Goal: Navigation & Orientation: Find specific page/section

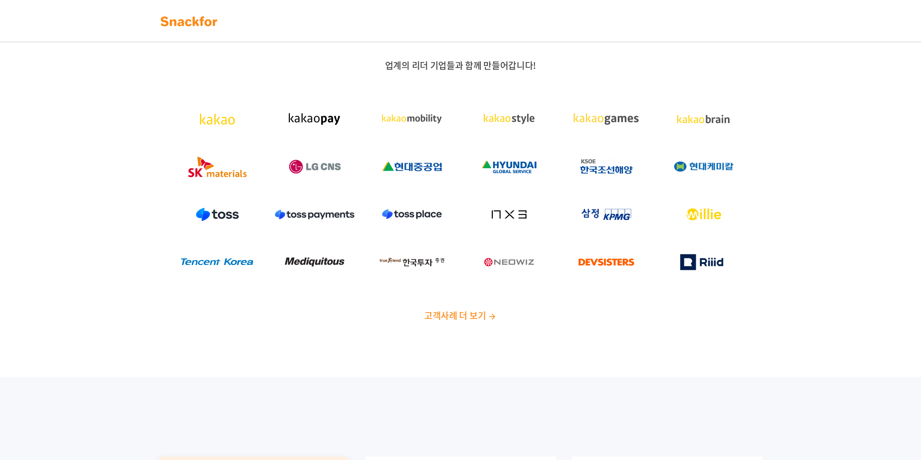
click at [102, 349] on div "업계의 리더 기업들과 함께 만들어갑니다! 고객사례 더 보기" at bounding box center [460, 194] width 921 height 365
click at [480, 317] on span "고객사례 더 보기" at bounding box center [455, 315] width 62 height 13
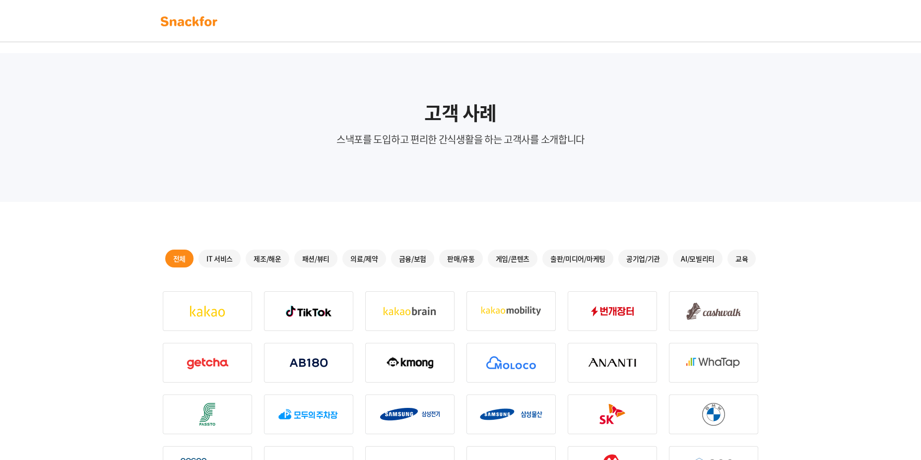
click at [178, 30] on link at bounding box center [189, 21] width 63 height 22
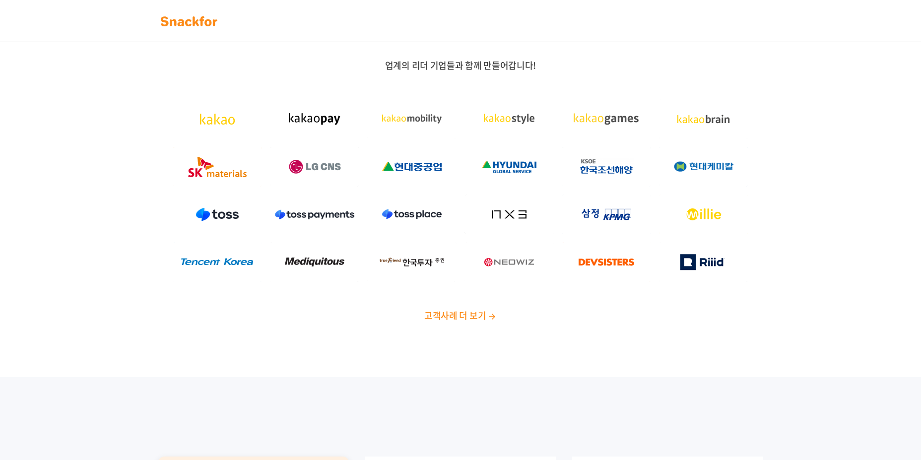
click at [179, 19] on img at bounding box center [189, 21] width 63 height 16
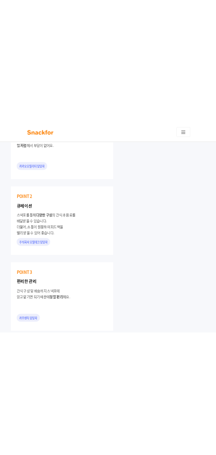
scroll to position [1601, 0]
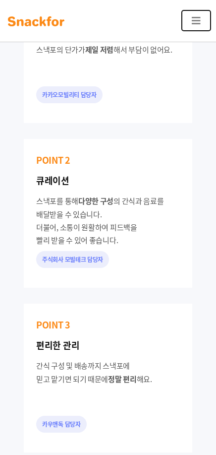
click at [184, 29] on button "Toggle navigation" at bounding box center [197, 20] width 30 height 21
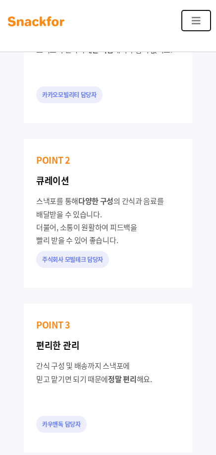
click at [190, 23] on button "Toggle navigation" at bounding box center [197, 20] width 30 height 21
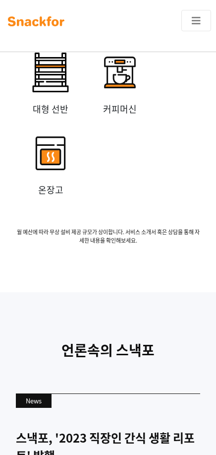
scroll to position [3893, 0]
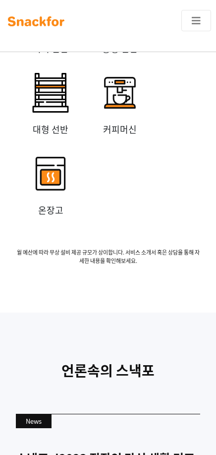
click at [33, 204] on img at bounding box center [51, 174] width 60 height 60
click at [114, 123] on img at bounding box center [120, 93] width 60 height 60
click at [52, 55] on p "미니 선반" at bounding box center [51, 48] width 70 height 13
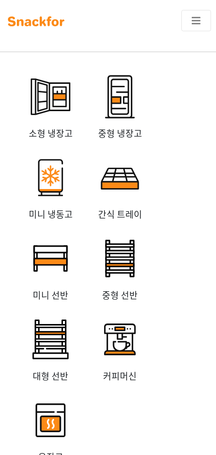
scroll to position [3644, 0]
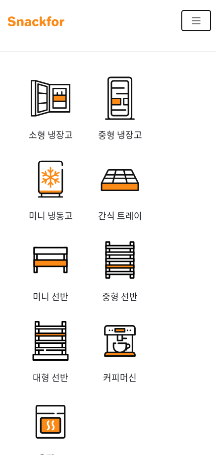
drag, startPoint x: 196, startPoint y: 14, endPoint x: 126, endPoint y: 21, distance: 69.9
click at [196, 14] on button "Toggle navigation" at bounding box center [197, 20] width 30 height 21
click at [29, 29] on link at bounding box center [36, 21] width 63 height 22
